Goal: Information Seeking & Learning: Learn about a topic

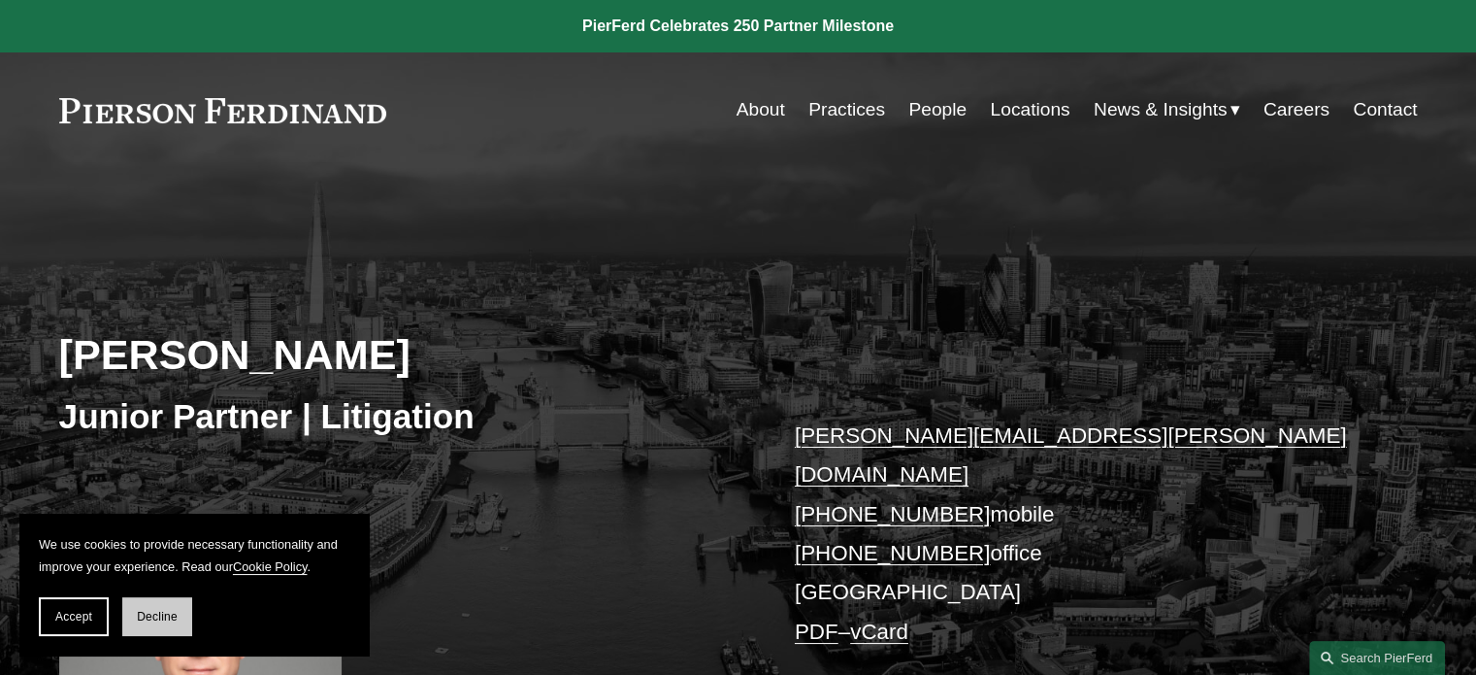
click at [173, 620] on span "Decline" at bounding box center [157, 617] width 41 height 14
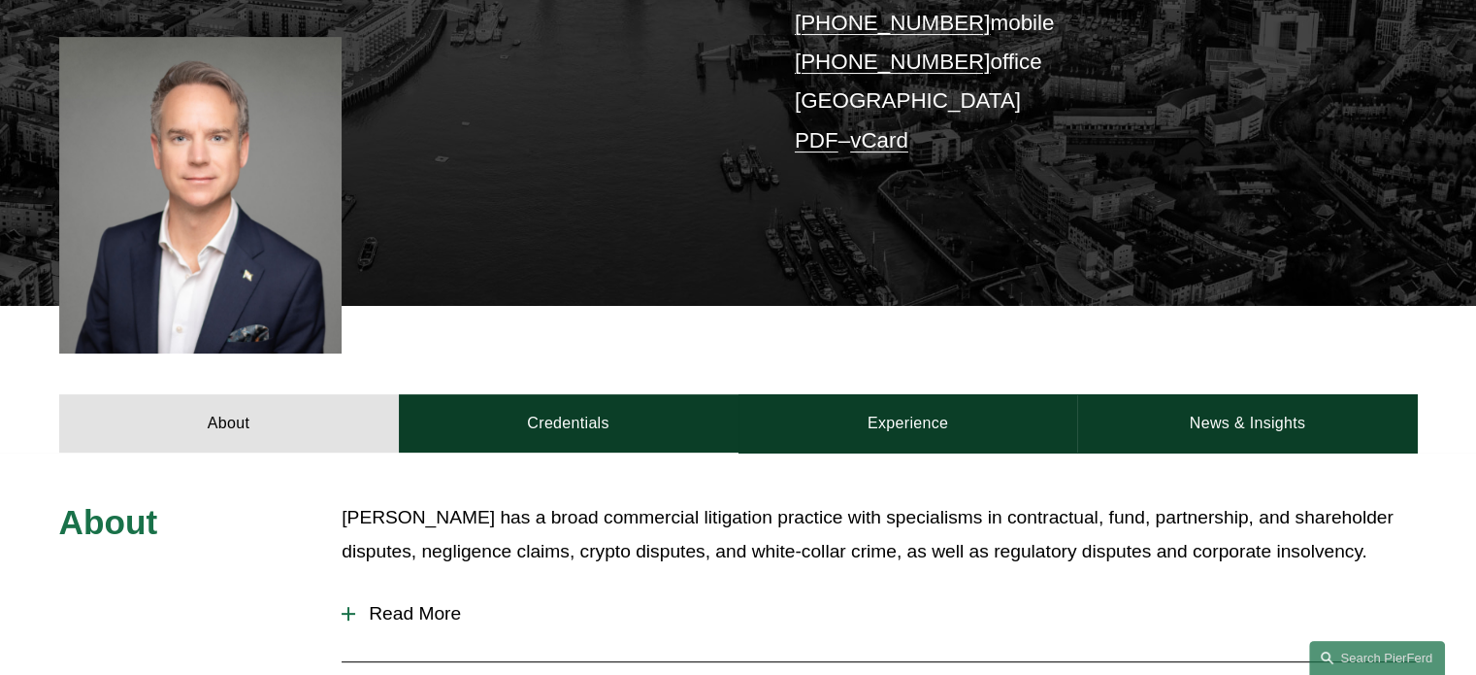
scroll to position [488, 0]
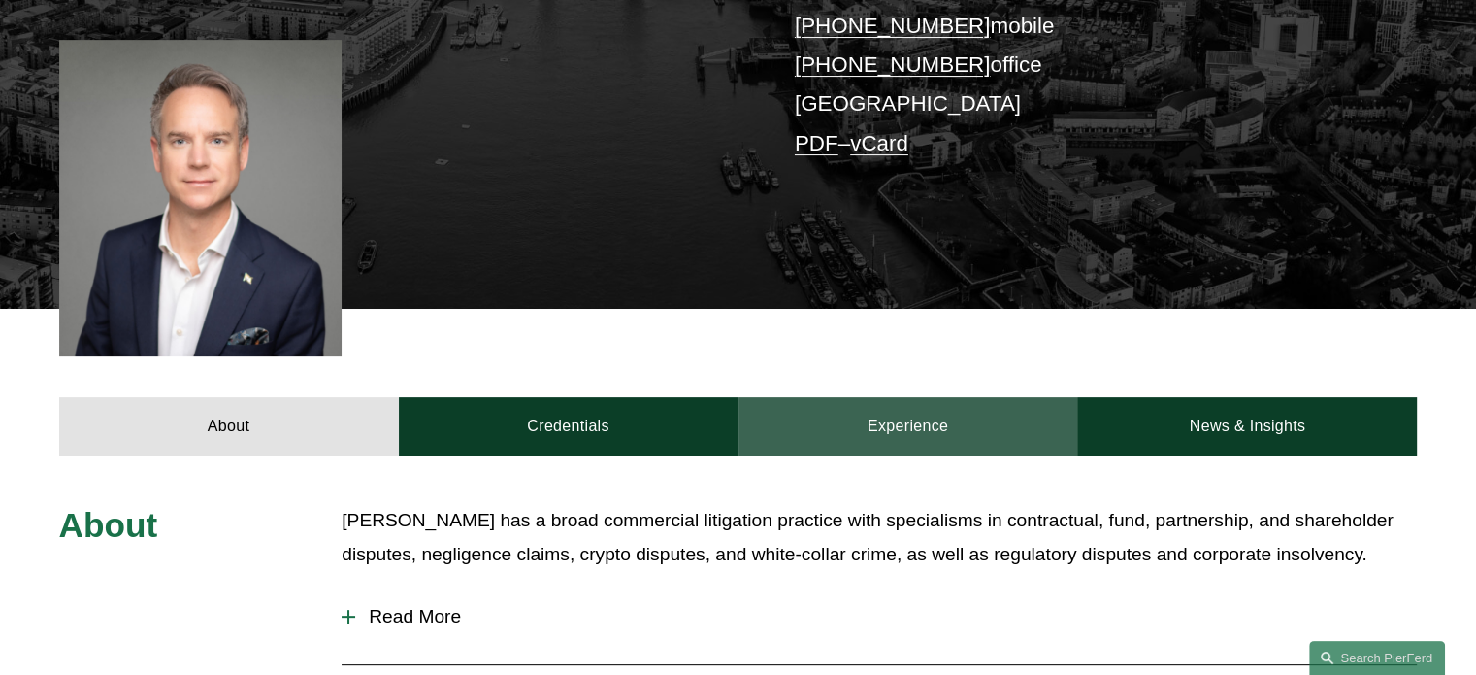
click at [907, 397] on link "Experience" at bounding box center [909, 426] width 340 height 58
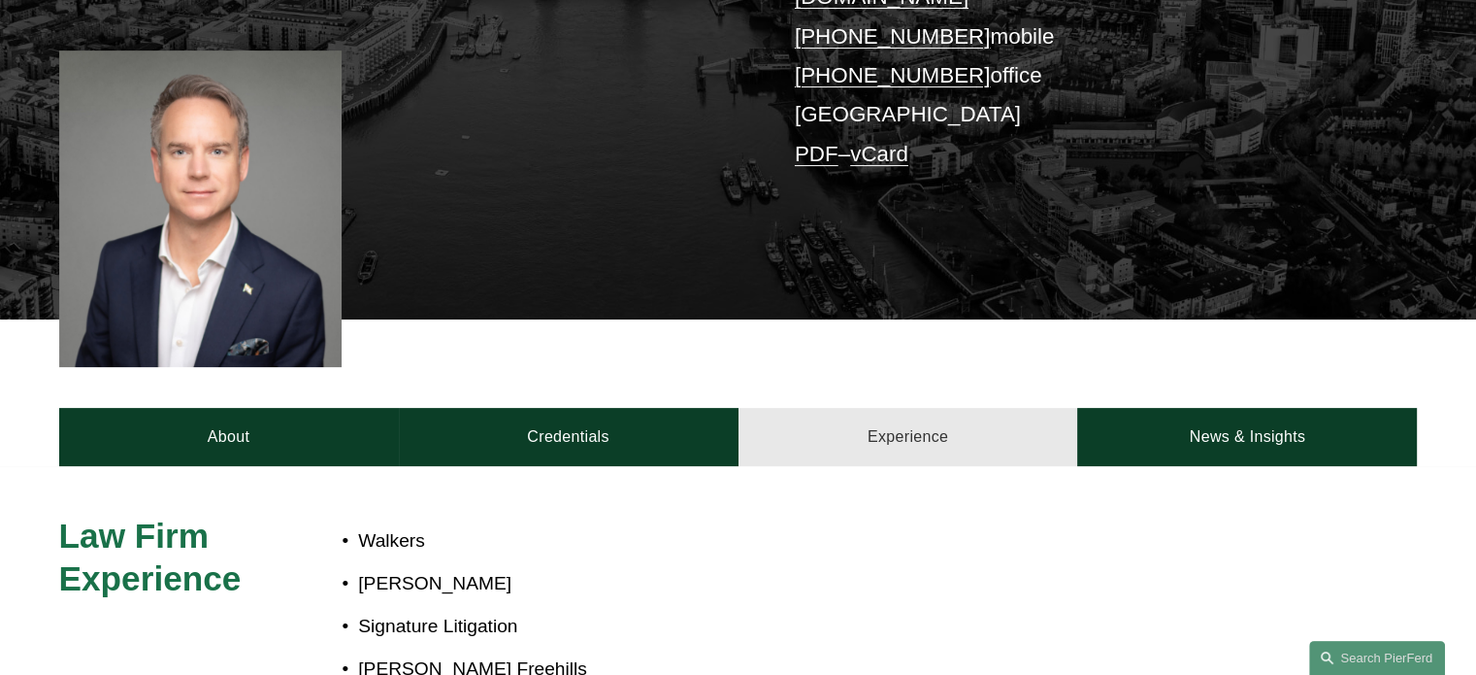
scroll to position [479, 0]
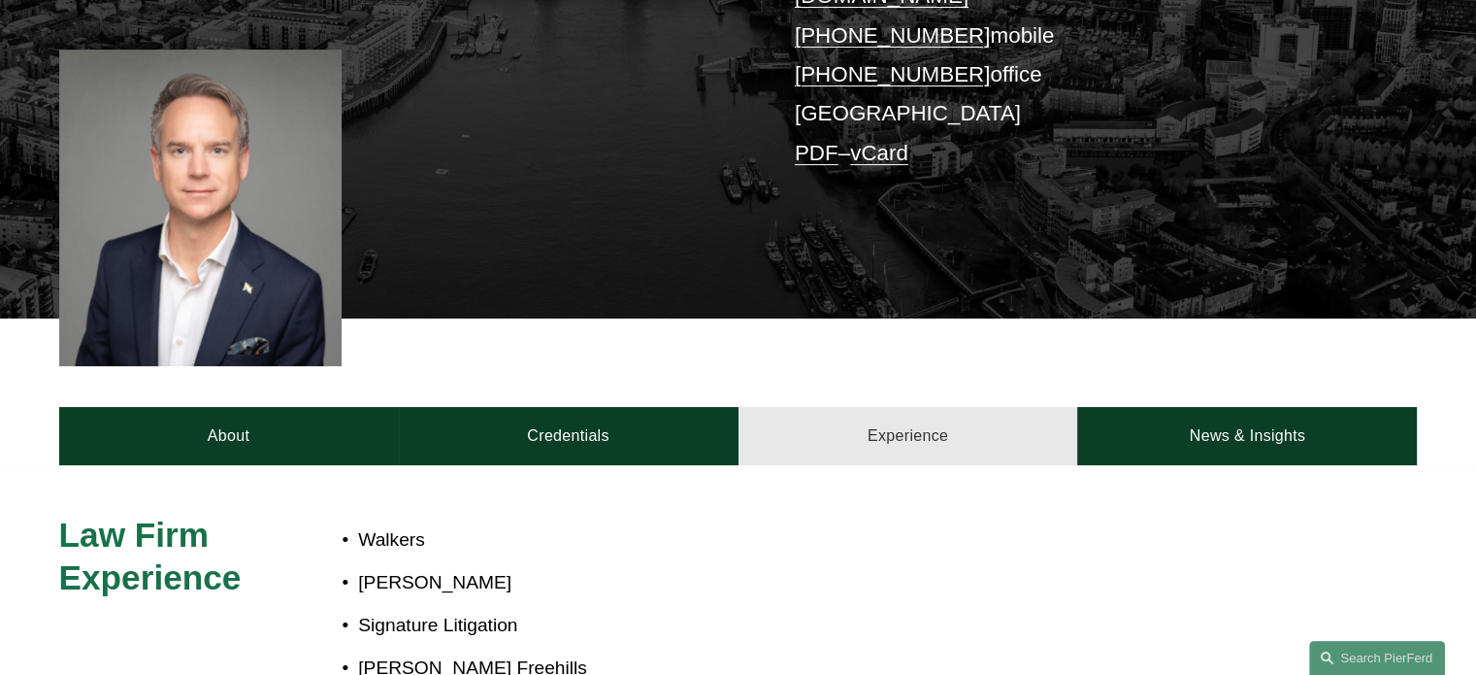
click at [829, 432] on link "Experience" at bounding box center [909, 436] width 340 height 58
click at [850, 410] on link "Experience" at bounding box center [909, 436] width 340 height 58
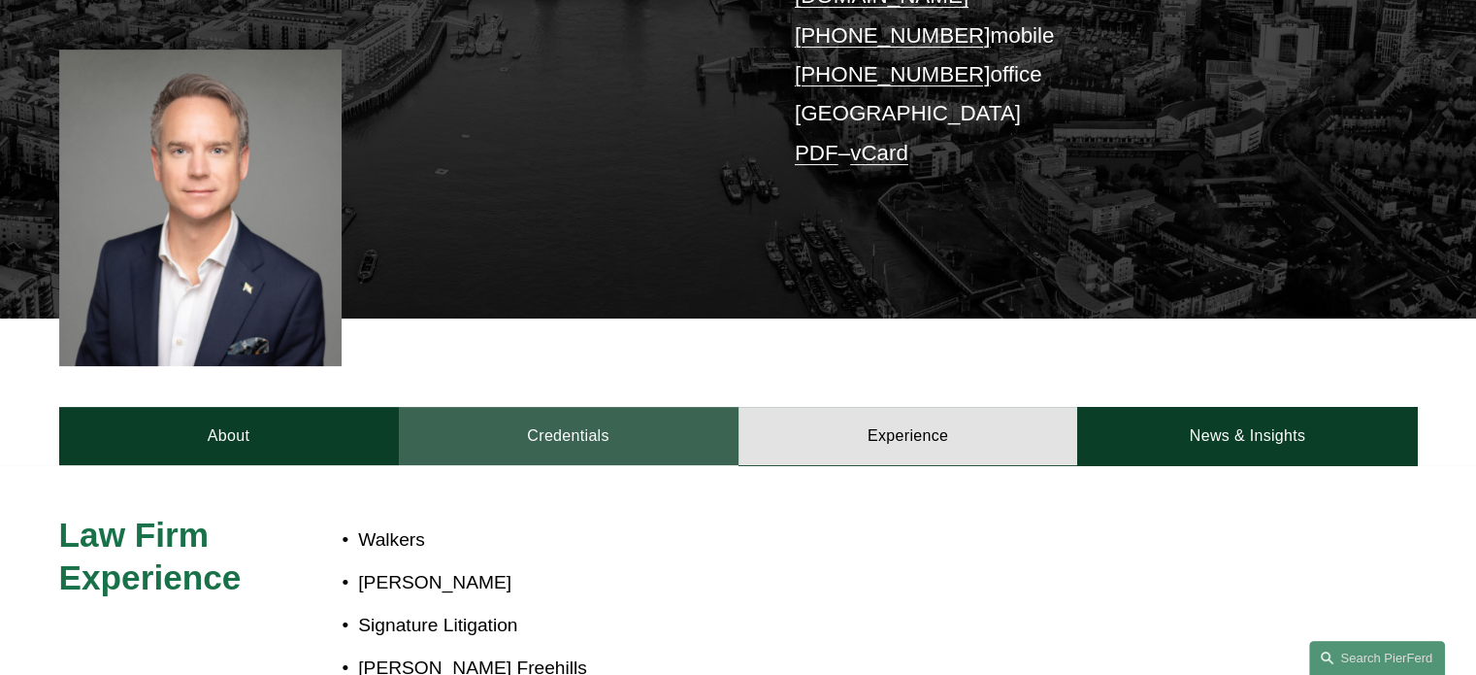
click at [555, 419] on link "Credentials" at bounding box center [569, 436] width 340 height 58
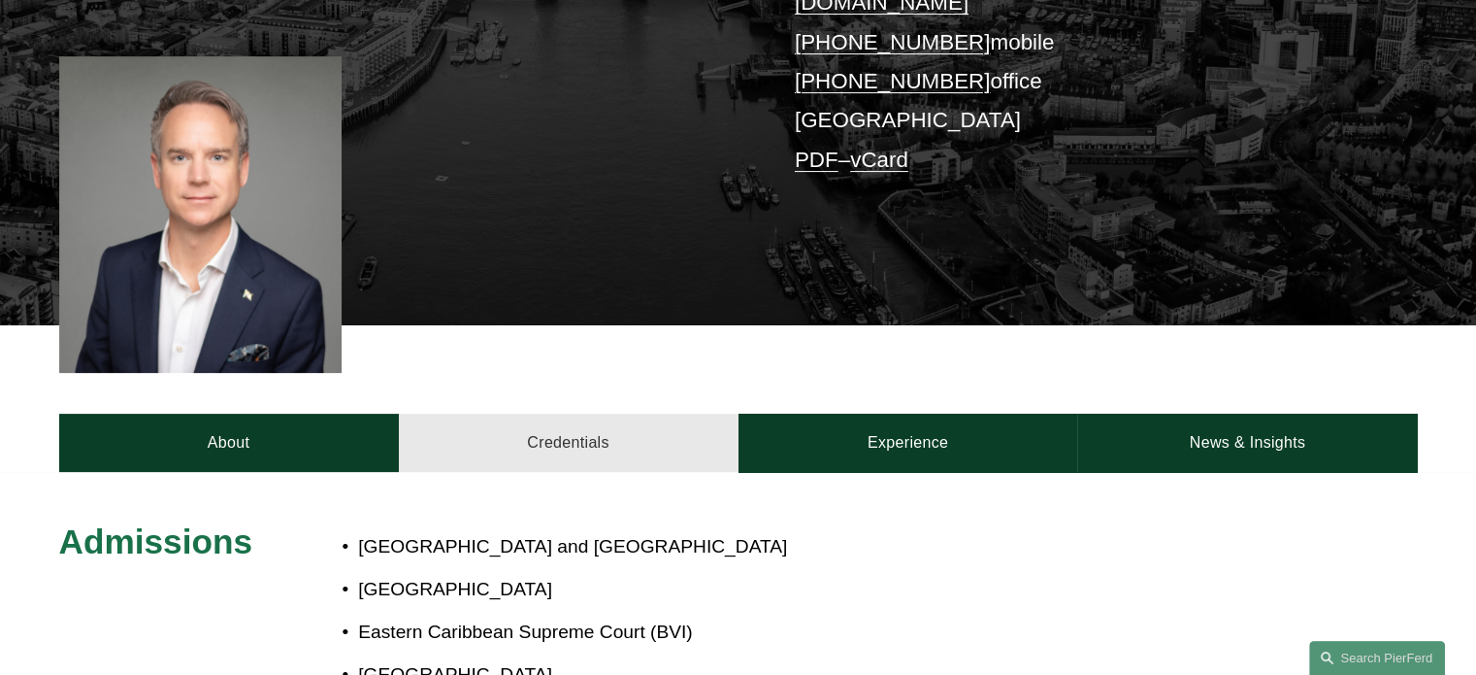
scroll to position [470, 0]
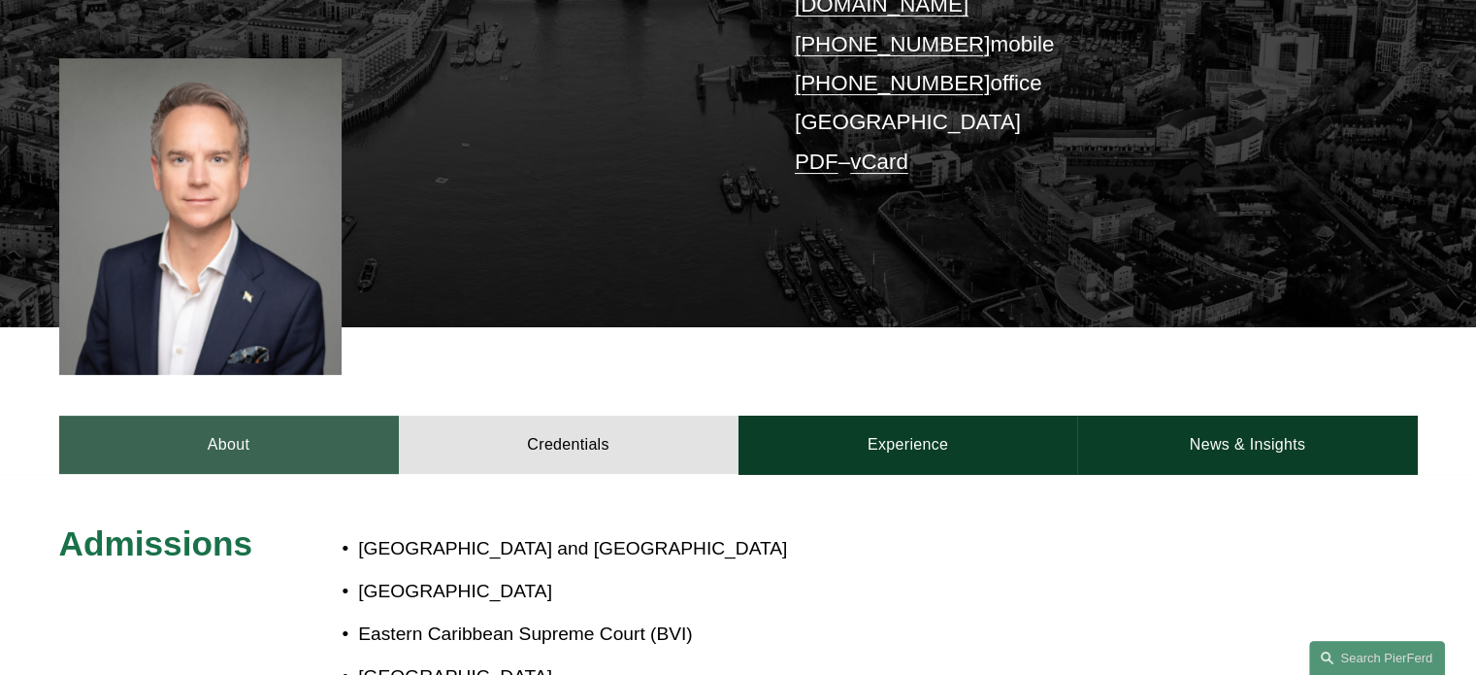
click at [210, 415] on link "About" at bounding box center [229, 444] width 340 height 58
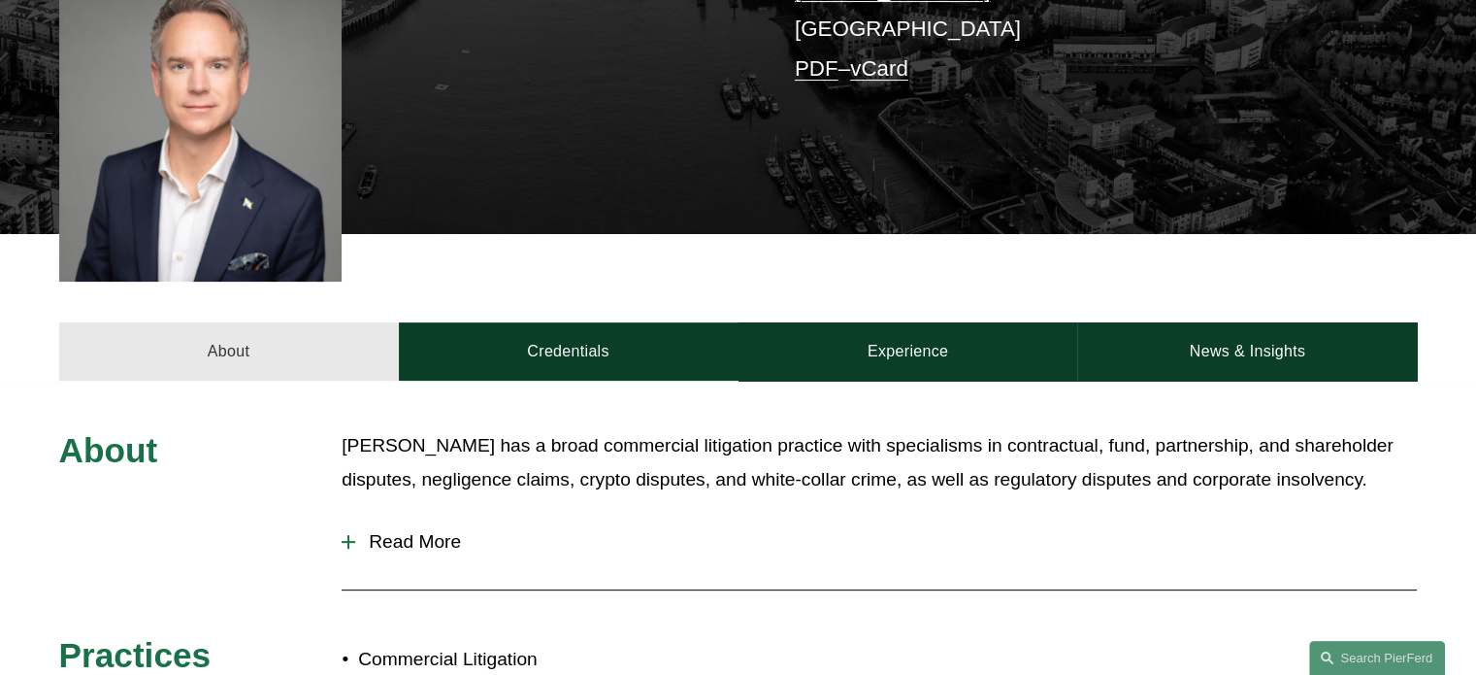
scroll to position [582, 0]
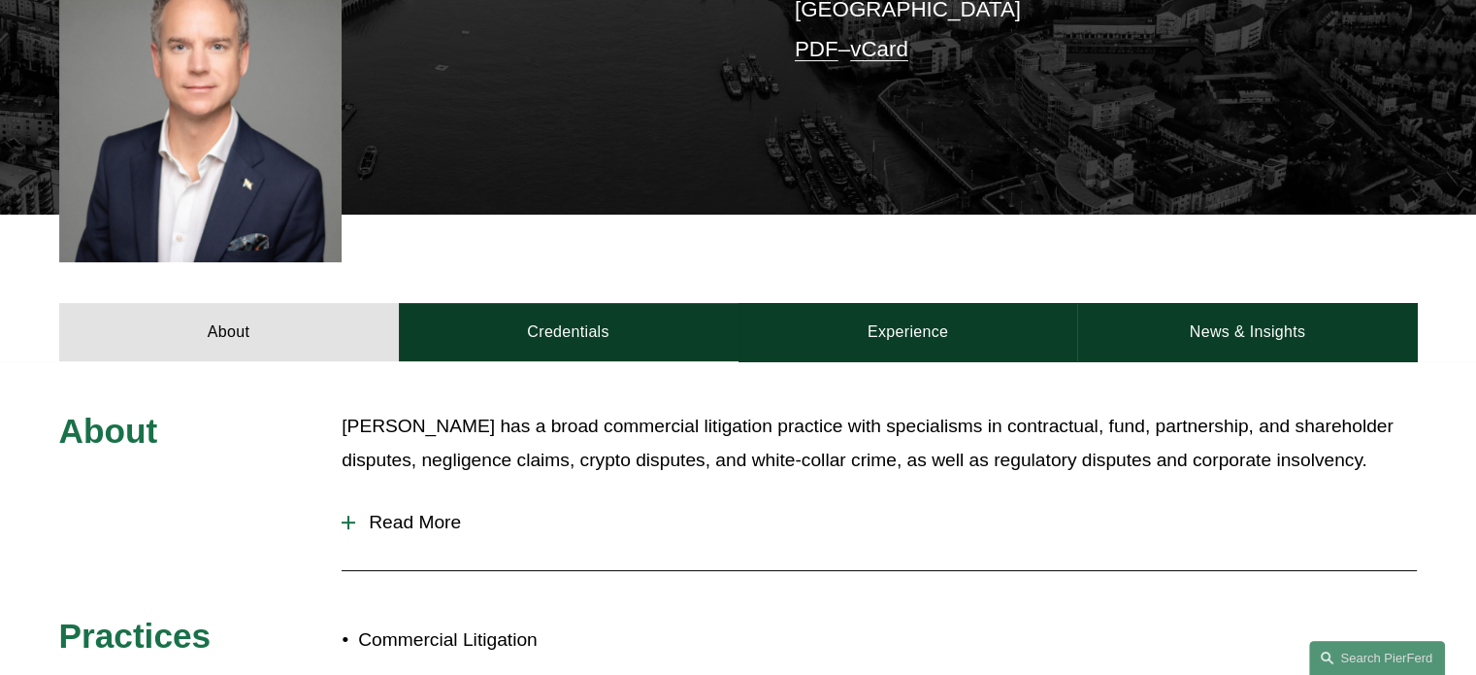
click at [361, 513] on button "Read More" at bounding box center [880, 522] width 1076 height 50
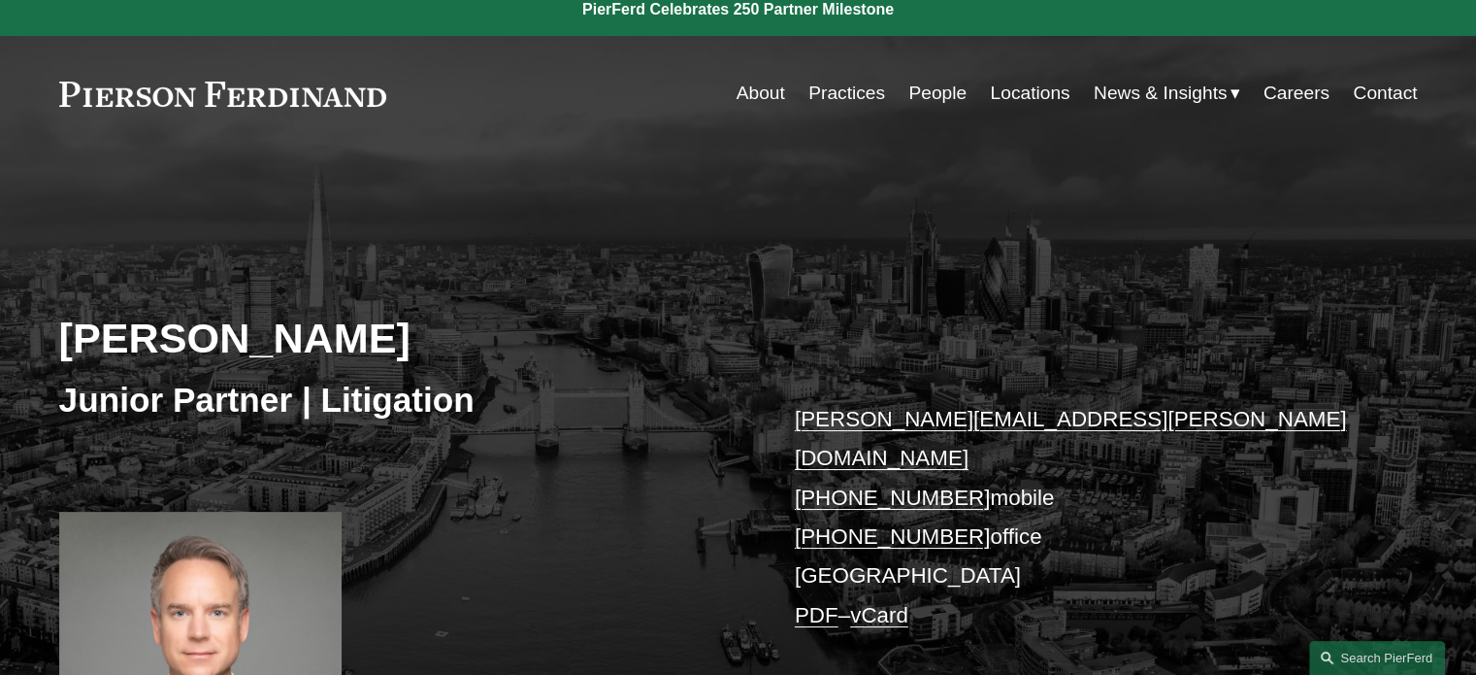
scroll to position [0, 0]
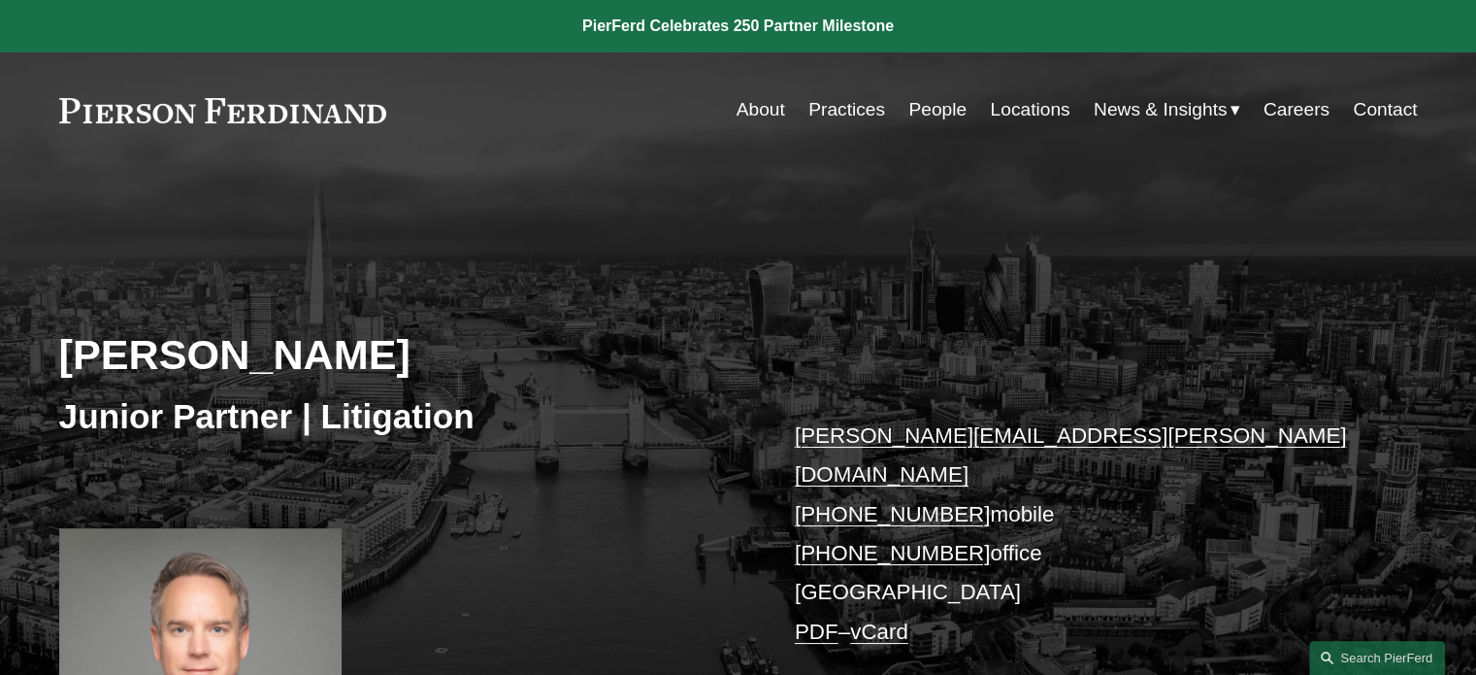
click at [926, 121] on link "People" at bounding box center [938, 109] width 58 height 37
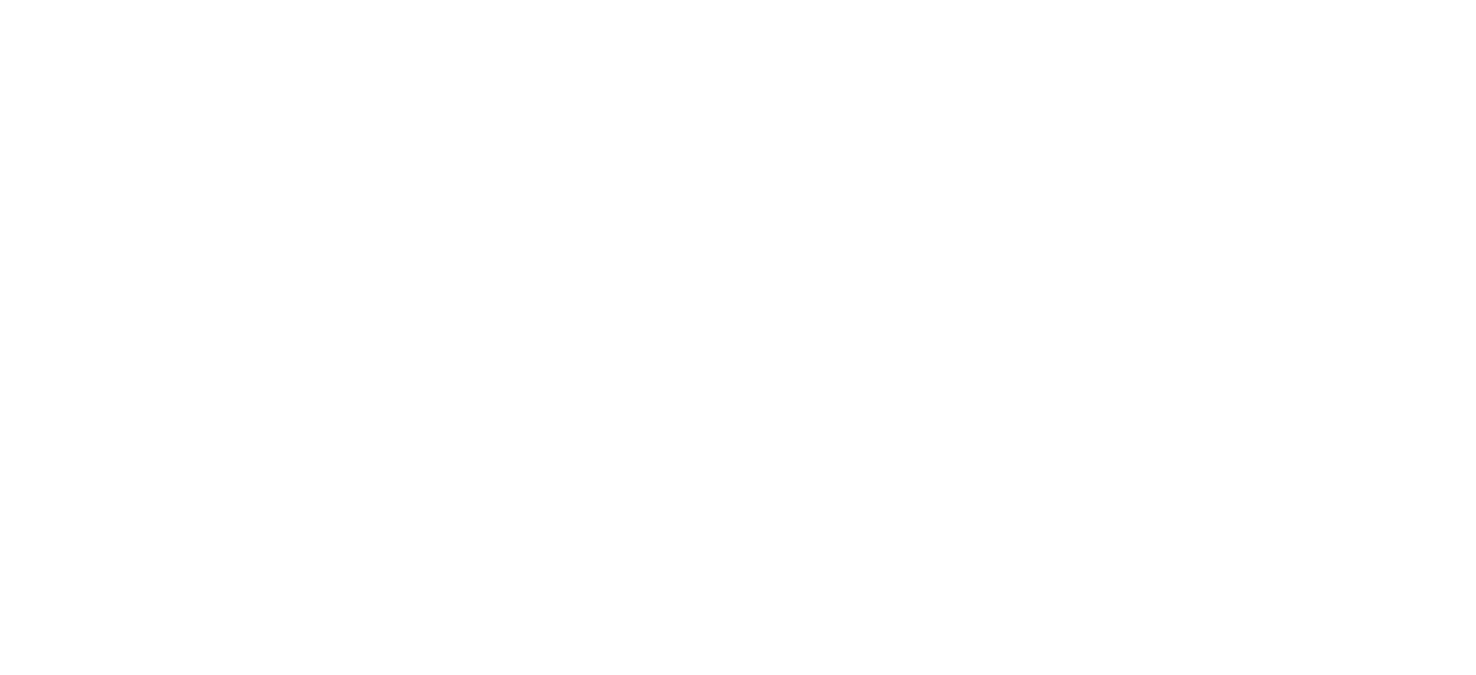
click at [0, 0] on html at bounding box center [0, 0] width 0 height 0
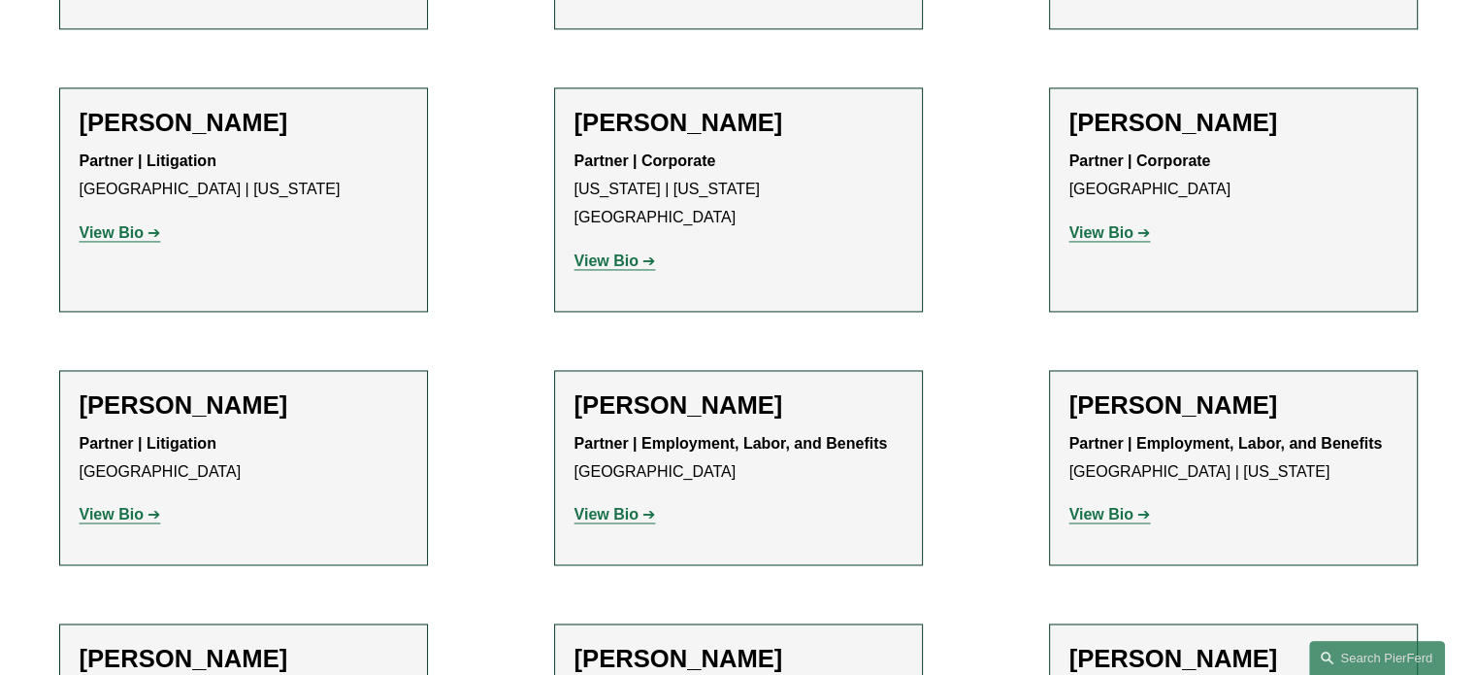
scroll to position [10390, 0]
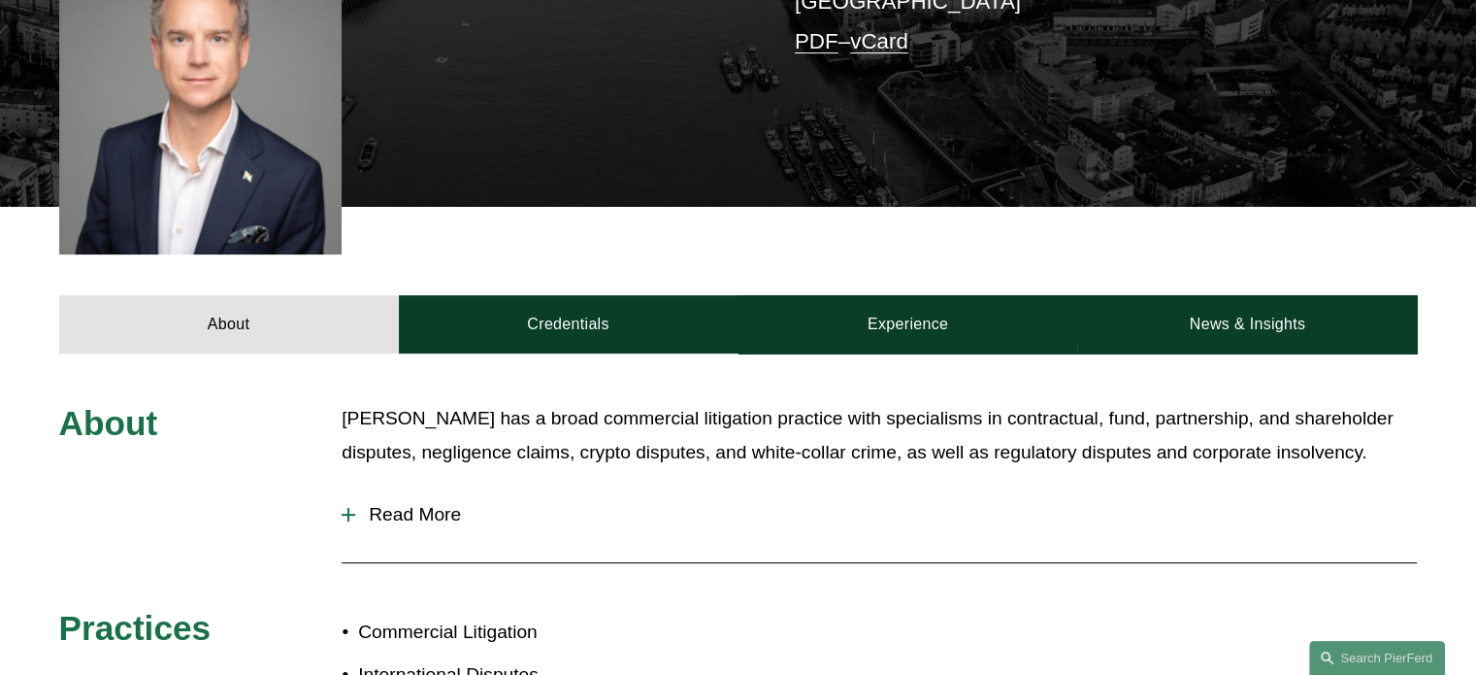
scroll to position [436, 0]
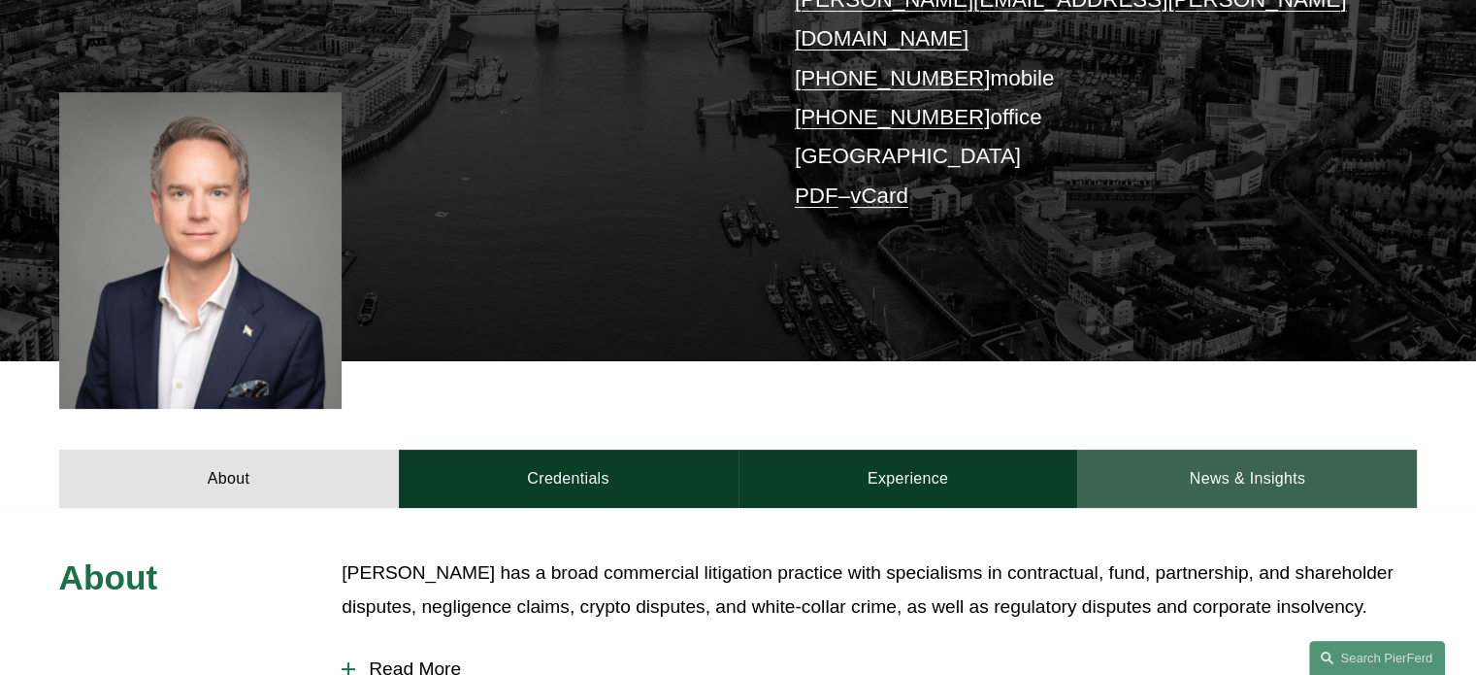
click at [1236, 458] on link "News & Insights" at bounding box center [1247, 478] width 340 height 58
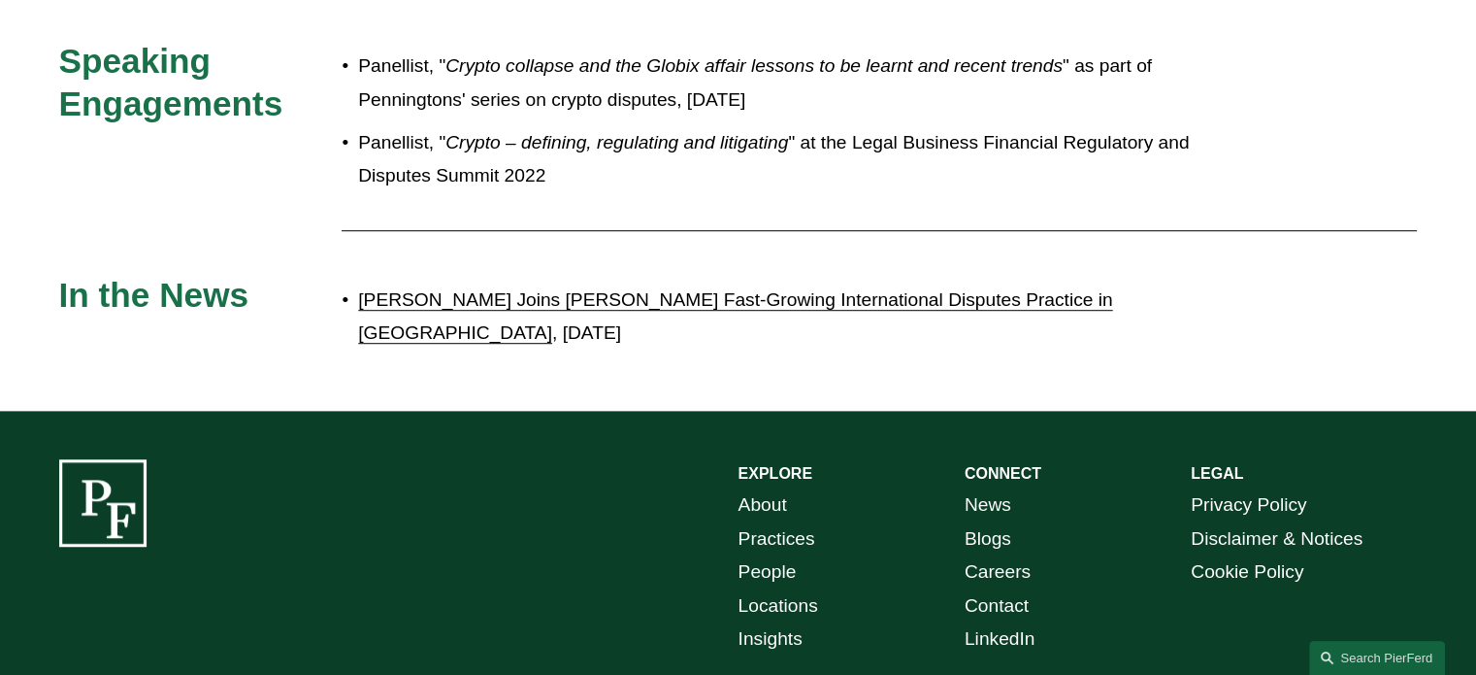
scroll to position [1212, 0]
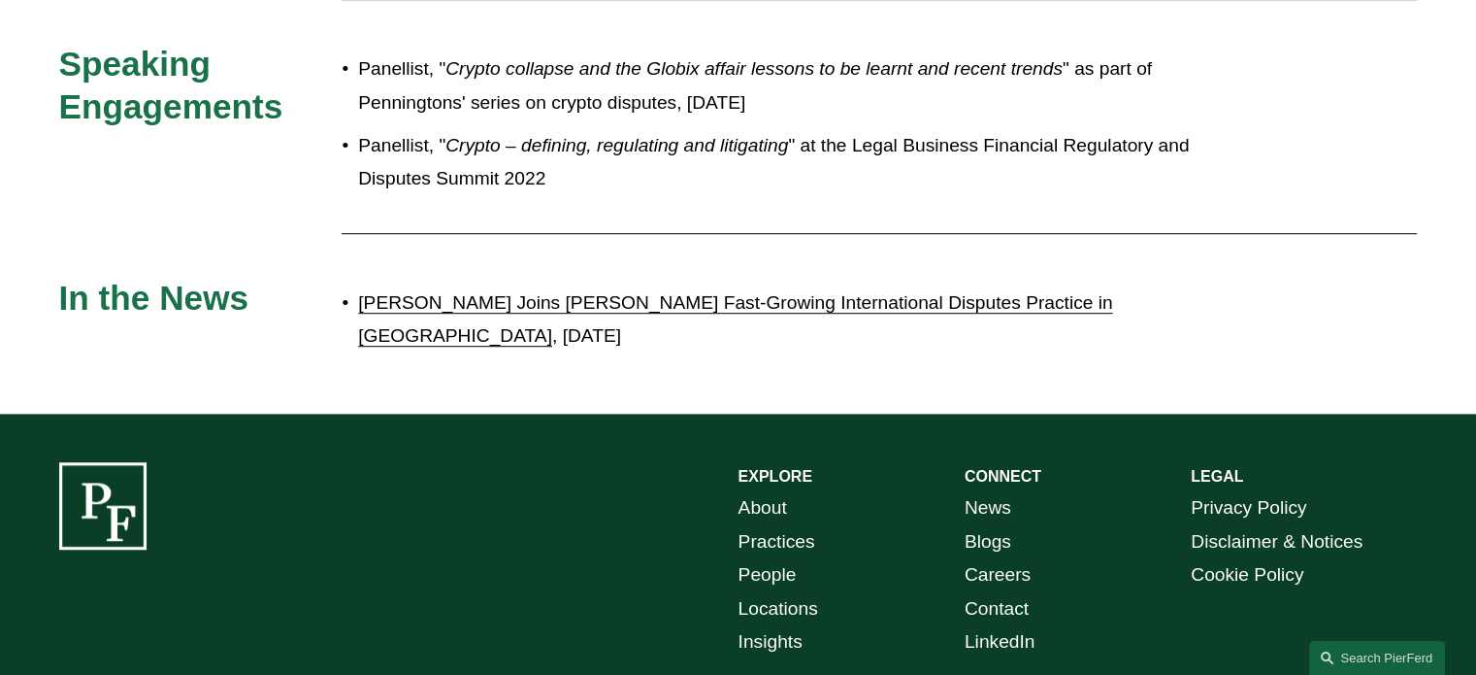
click at [533, 292] on link "[PERSON_NAME] Joins [PERSON_NAME] Fast-Growing International Disputes Practice …" at bounding box center [735, 319] width 754 height 54
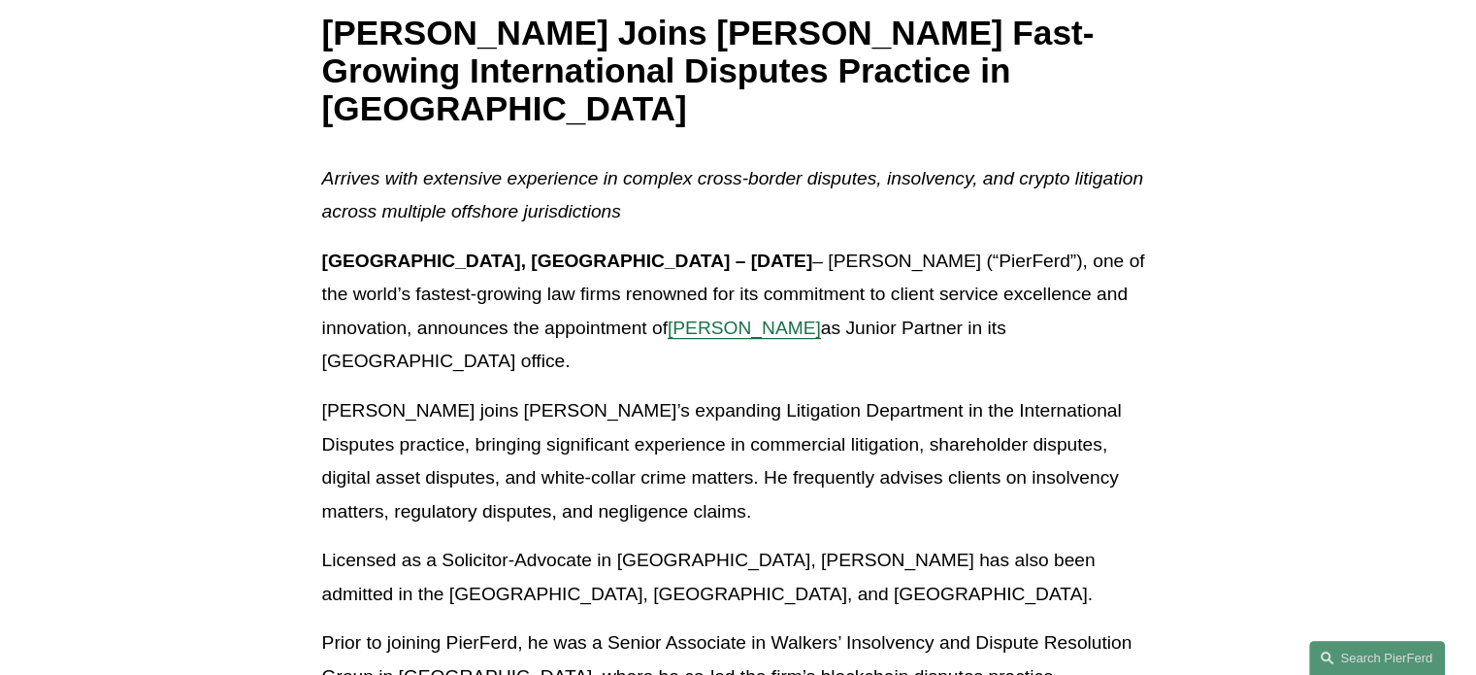
scroll to position [360, 0]
click at [678, 331] on span "[PERSON_NAME]" at bounding box center [744, 328] width 153 height 20
